Goal: Navigation & Orientation: Find specific page/section

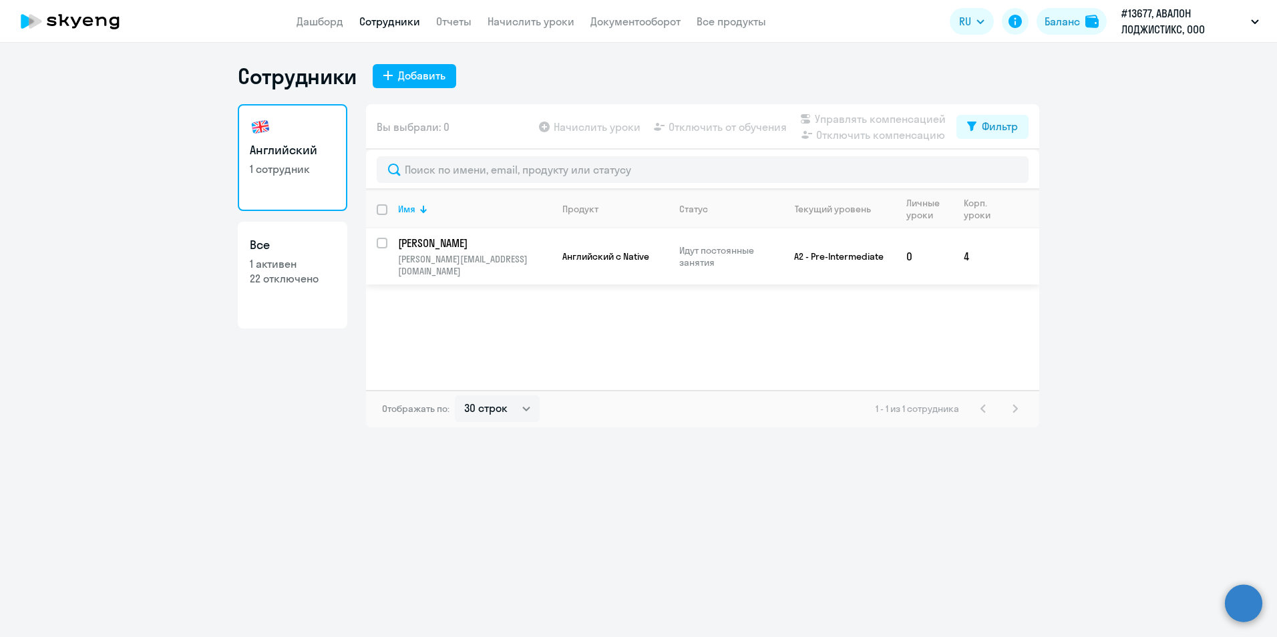
select select "30"
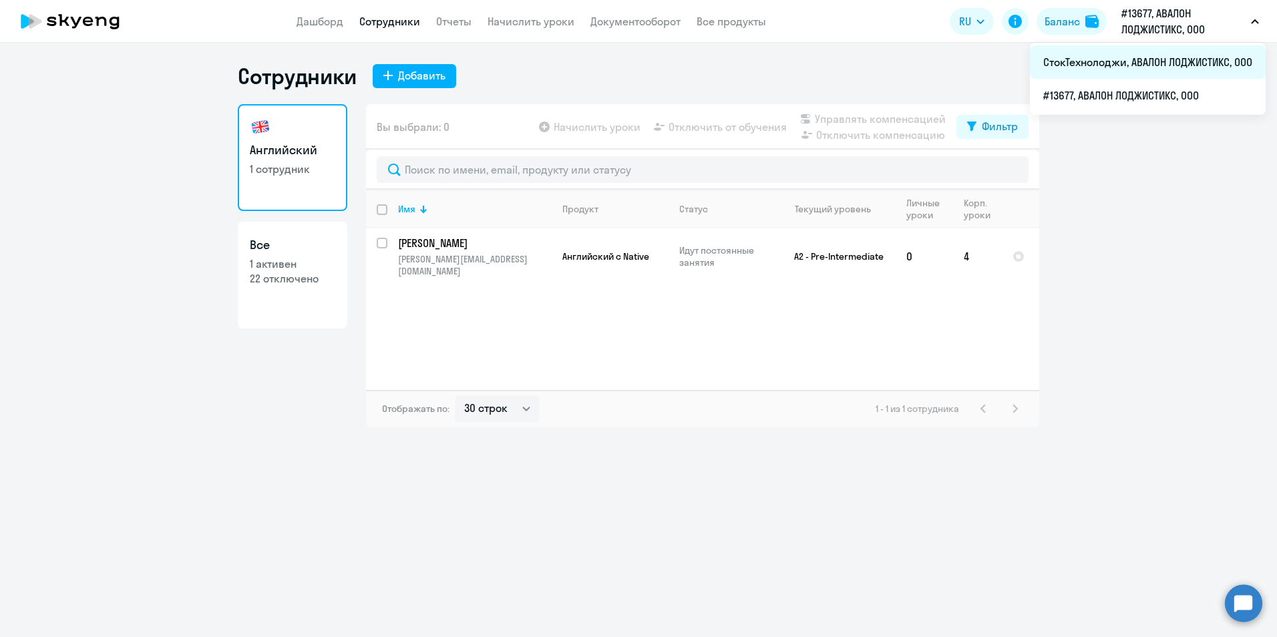
click at [1139, 64] on li "СтокТехнолоджи, АВАЛОН ЛОДЖИСТИКС, ООО" at bounding box center [1148, 61] width 236 height 33
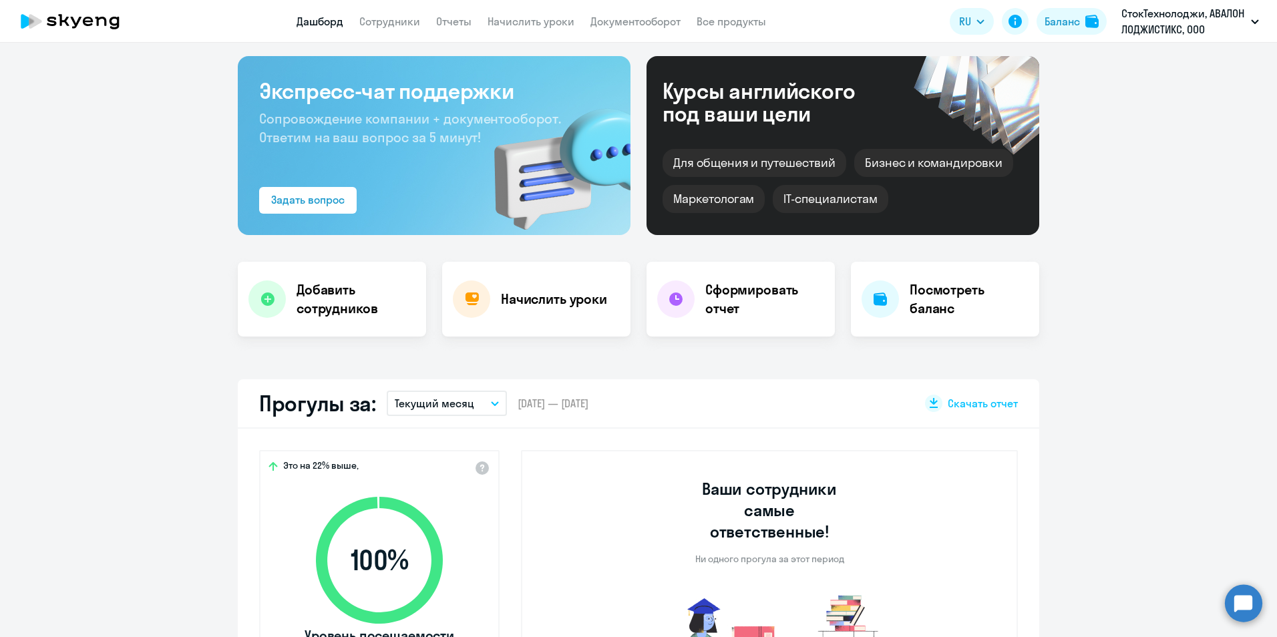
scroll to position [134, 0]
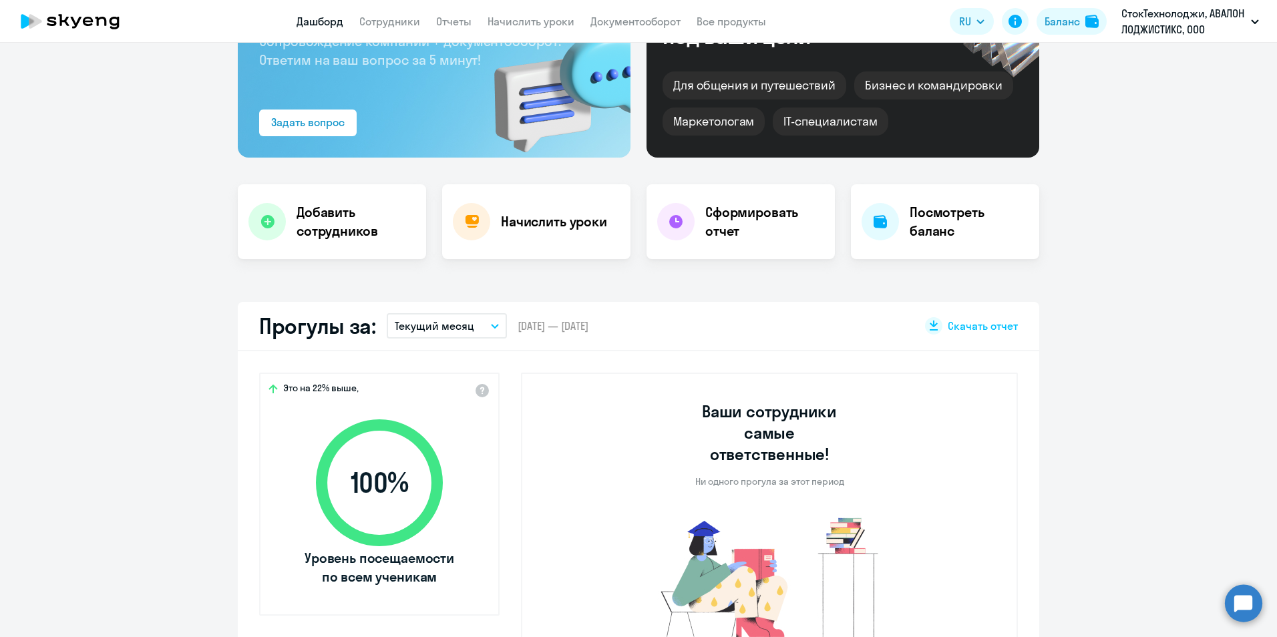
select select "30"
click at [410, 21] on link "Сотрудники" at bounding box center [389, 21] width 61 height 13
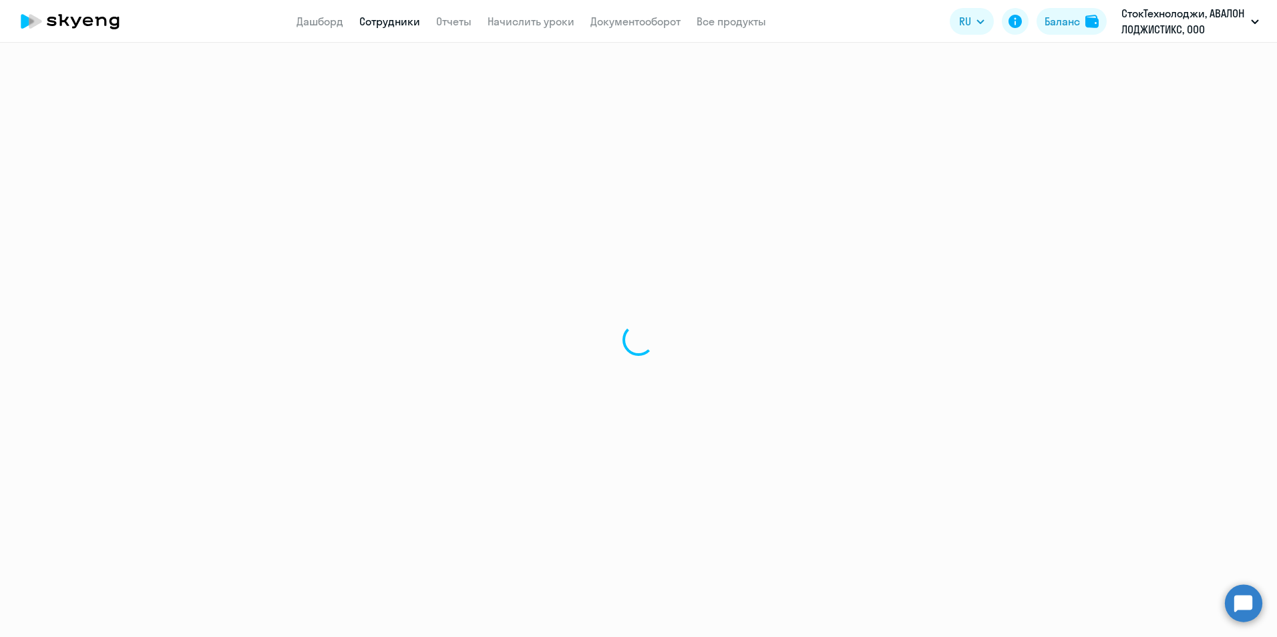
select select "30"
